Goal: Information Seeking & Learning: Learn about a topic

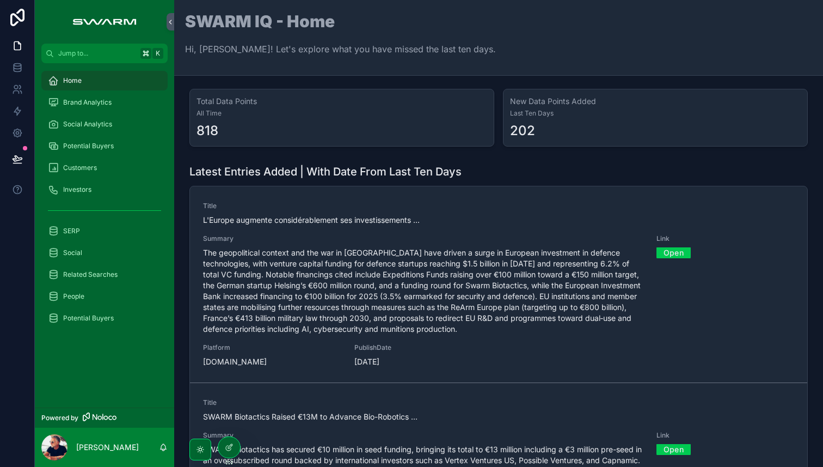
click at [97, 103] on span "Brand Analytics" at bounding box center [87, 102] width 48 height 9
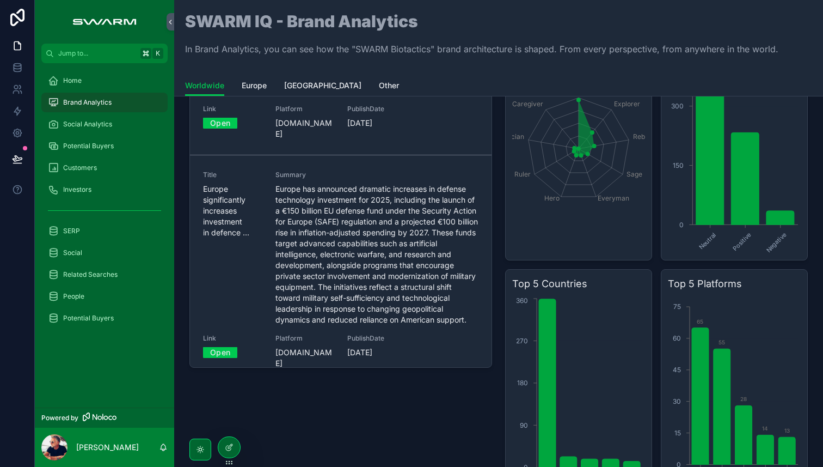
scroll to position [705, 0]
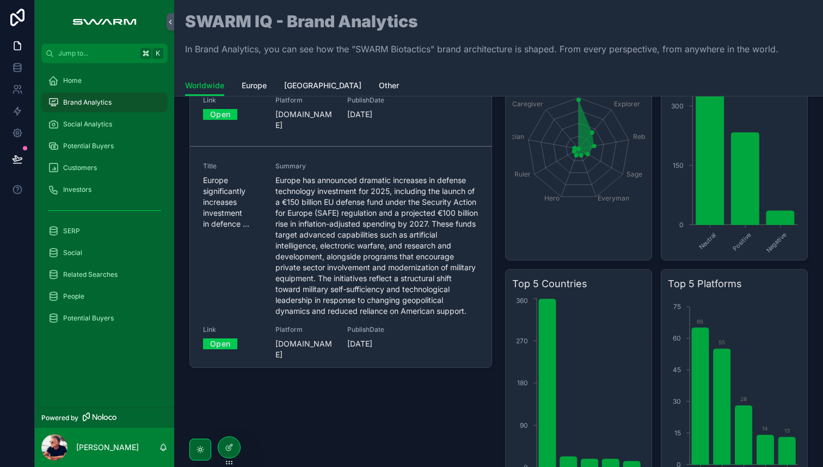
click at [96, 123] on span "Social Analytics" at bounding box center [87, 124] width 49 height 9
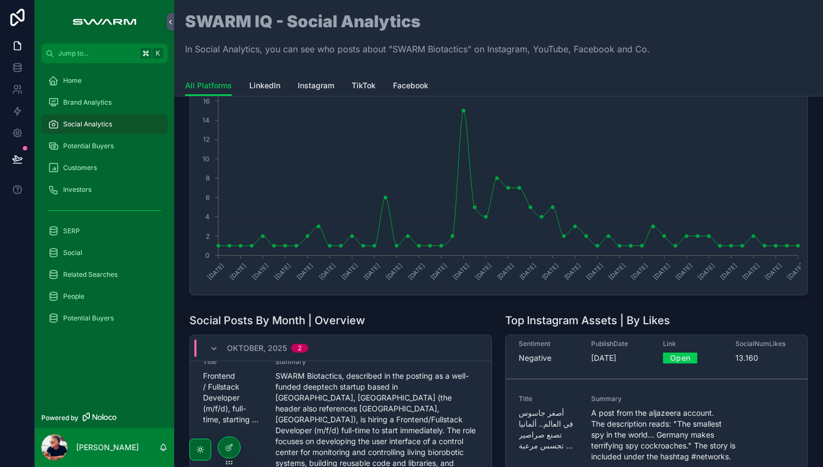
scroll to position [58, 0]
click at [89, 145] on span "Potential Buyers" at bounding box center [88, 146] width 51 height 9
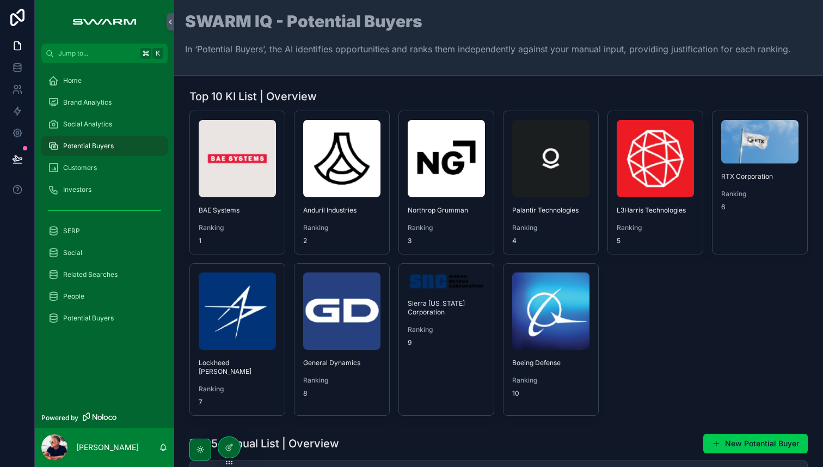
click at [232, 174] on img "scrollable content" at bounding box center [237, 158] width 77 height 77
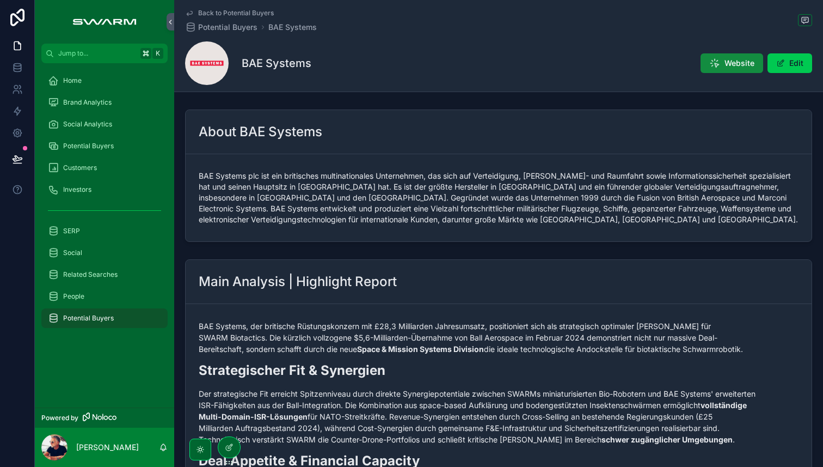
click at [74, 80] on span "Home" at bounding box center [72, 80] width 19 height 9
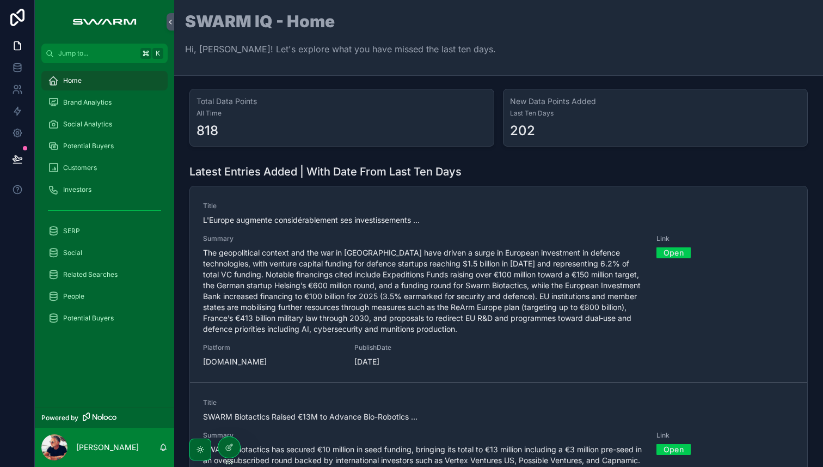
click at [90, 104] on span "Brand Analytics" at bounding box center [87, 102] width 48 height 9
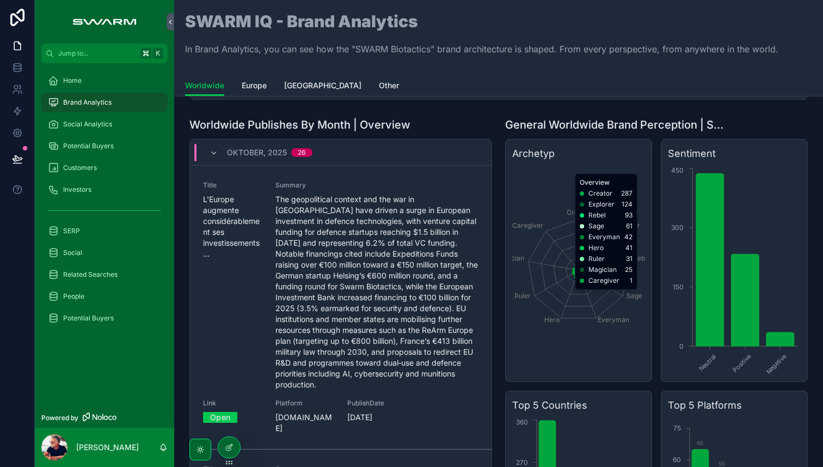
scroll to position [320, 0]
